Goal: Task Accomplishment & Management: Manage account settings

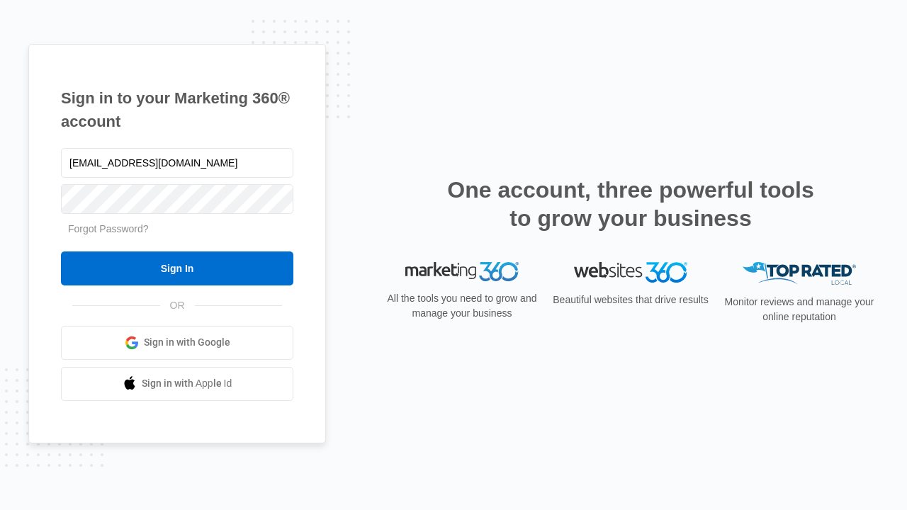
type input "dankie614@gmail.com"
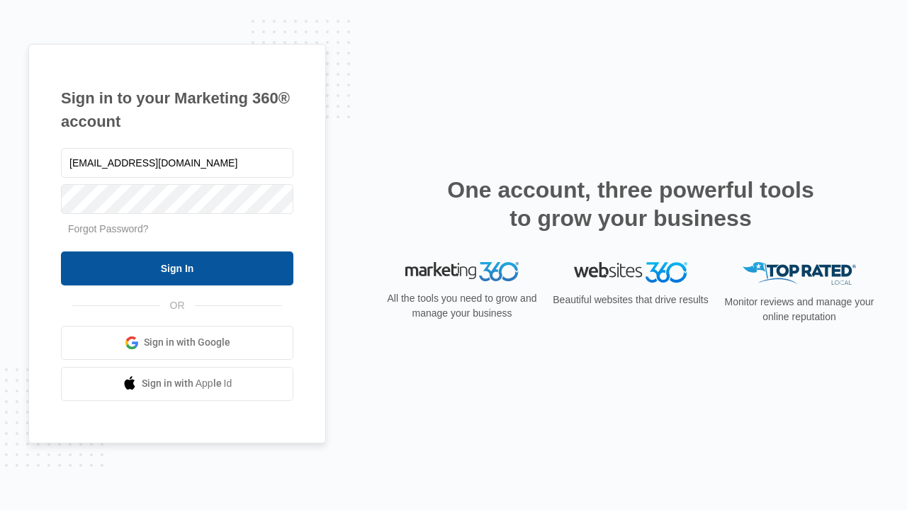
click at [177, 268] on input "Sign In" at bounding box center [177, 269] width 232 height 34
